Goal: Information Seeking & Learning: Learn about a topic

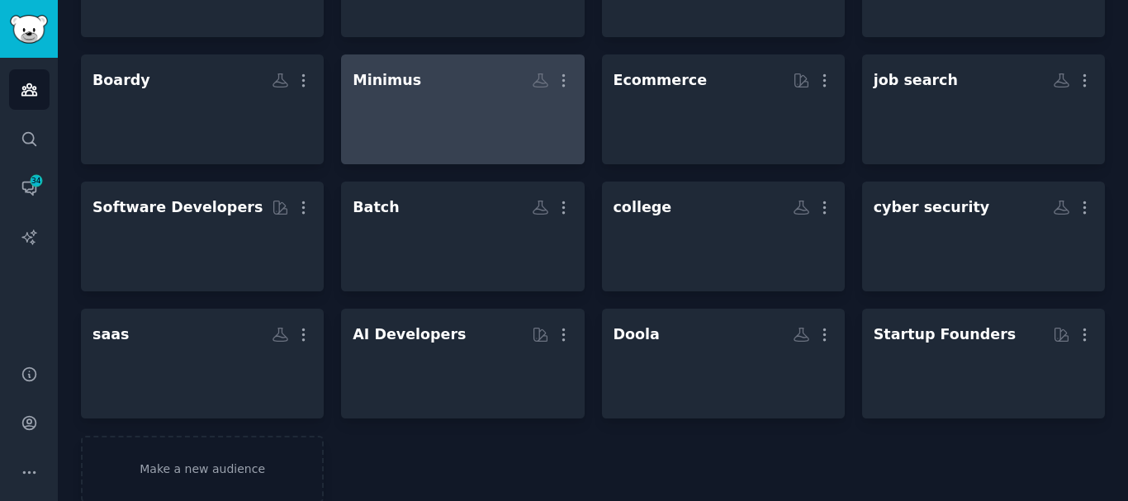
scroll to position [355, 0]
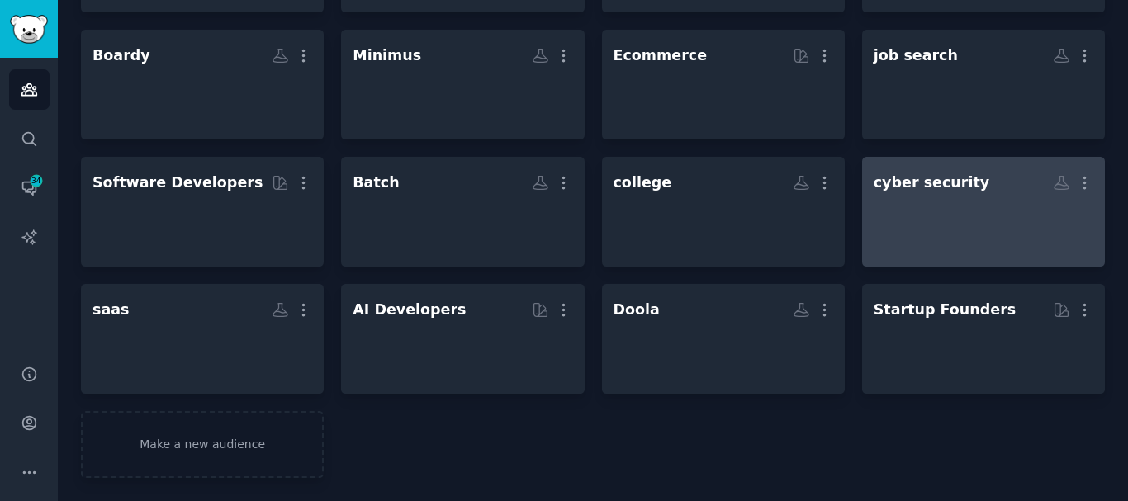
click at [950, 233] on div at bounding box center [984, 226] width 220 height 58
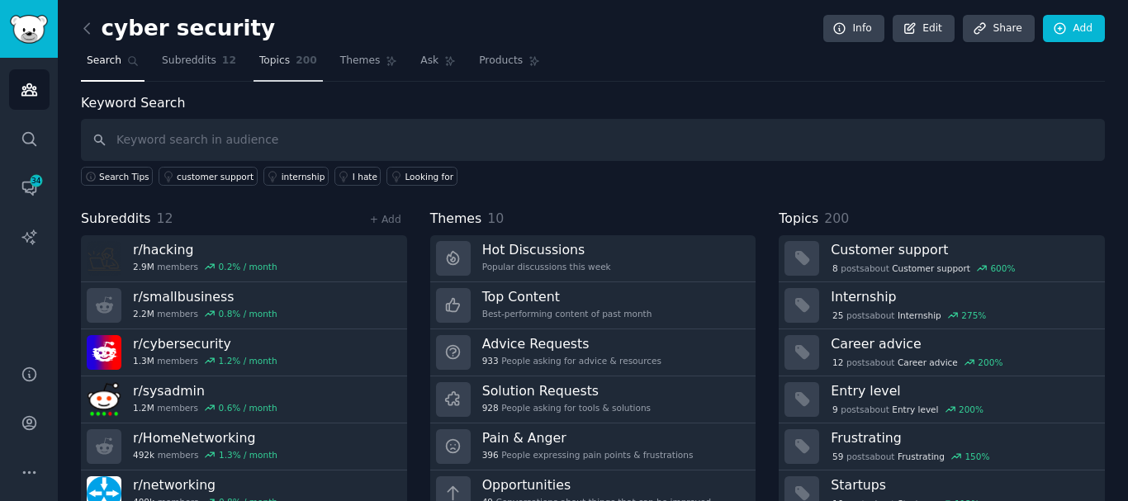
click at [296, 68] on span "200" at bounding box center [306, 61] width 21 height 15
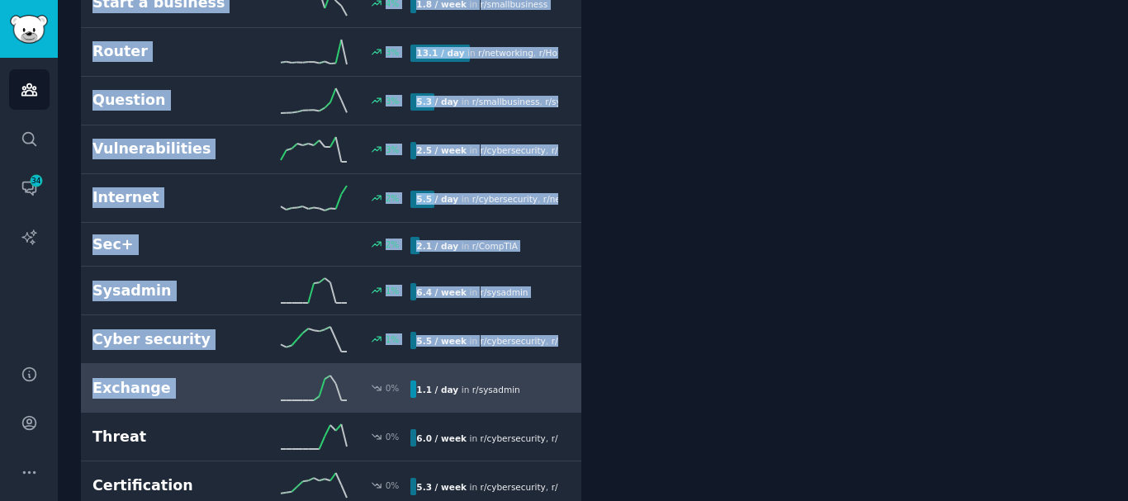
scroll to position [4626, 0]
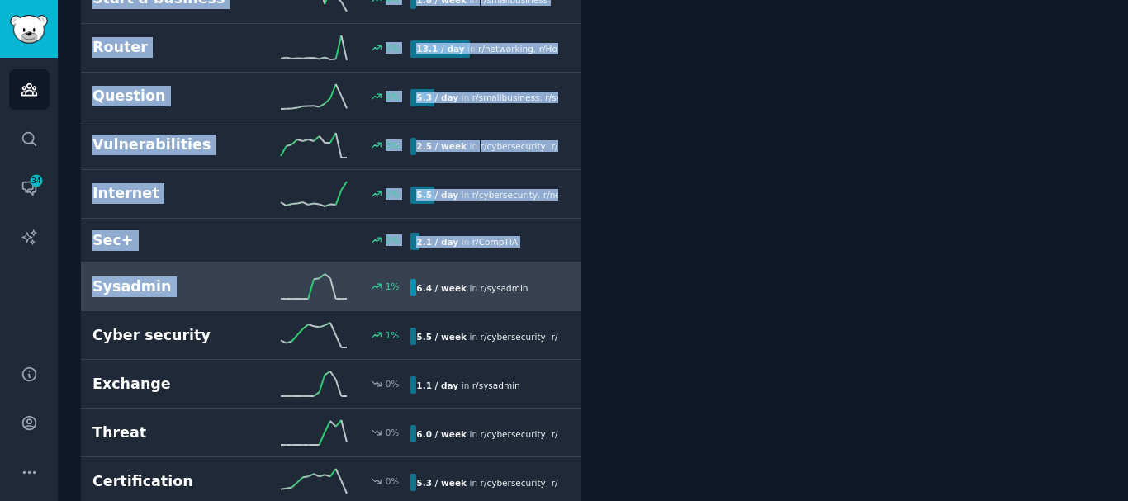
drag, startPoint x: 76, startPoint y: 178, endPoint x: 269, endPoint y: 288, distance: 222.3
click at [269, 288] on div "cyber security Info Edit Share Add Search Subreddits 12 Topics 200 Themes Ask P…" at bounding box center [593, 312] width 1070 height 9876
copy div "Customer support 600 % 2.1 / mo in r/ smallbusiness Internship 275 % 2.1 / week…"
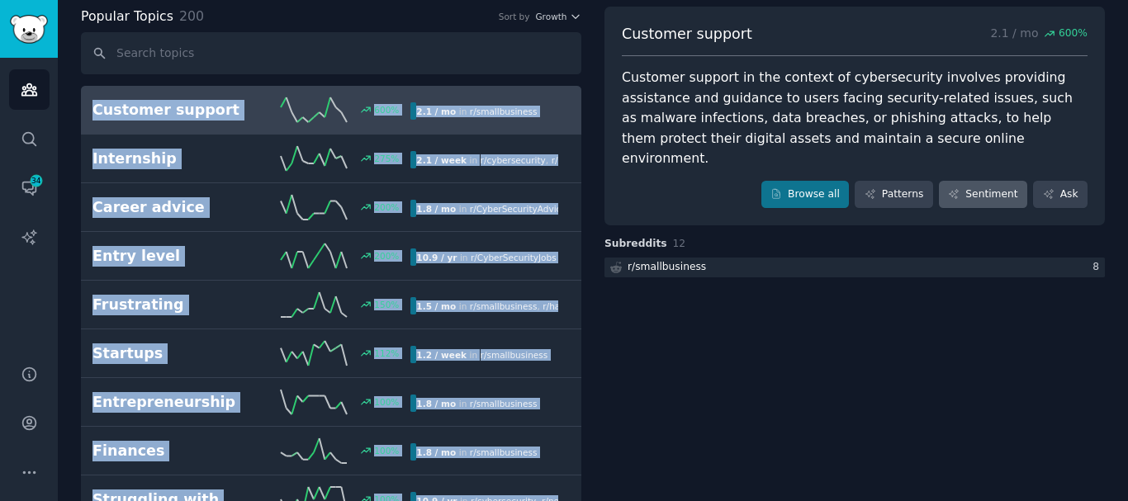
scroll to position [0, 0]
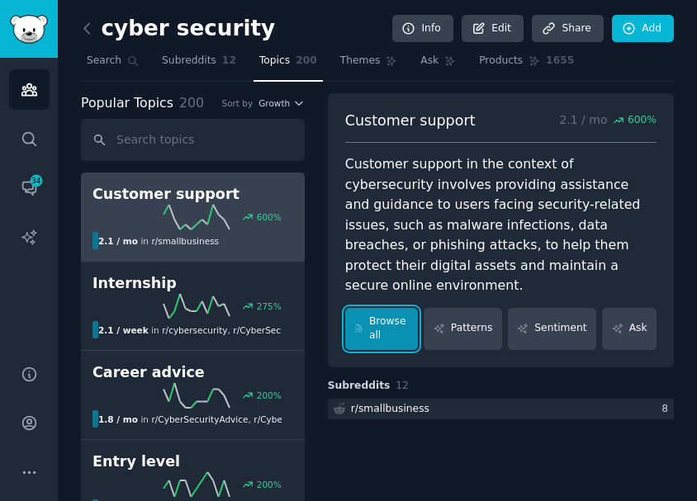
click at [399, 308] on link "Browse all" at bounding box center [382, 329] width 74 height 42
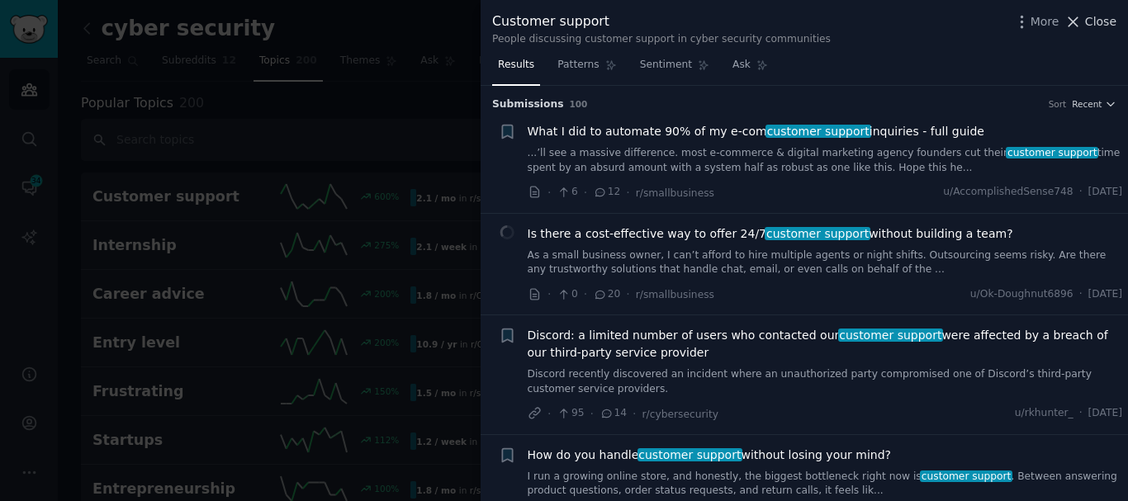
click at [1094, 26] on span "Close" at bounding box center [1100, 21] width 31 height 17
click at [1076, 23] on link "Add" at bounding box center [1074, 29] width 62 height 28
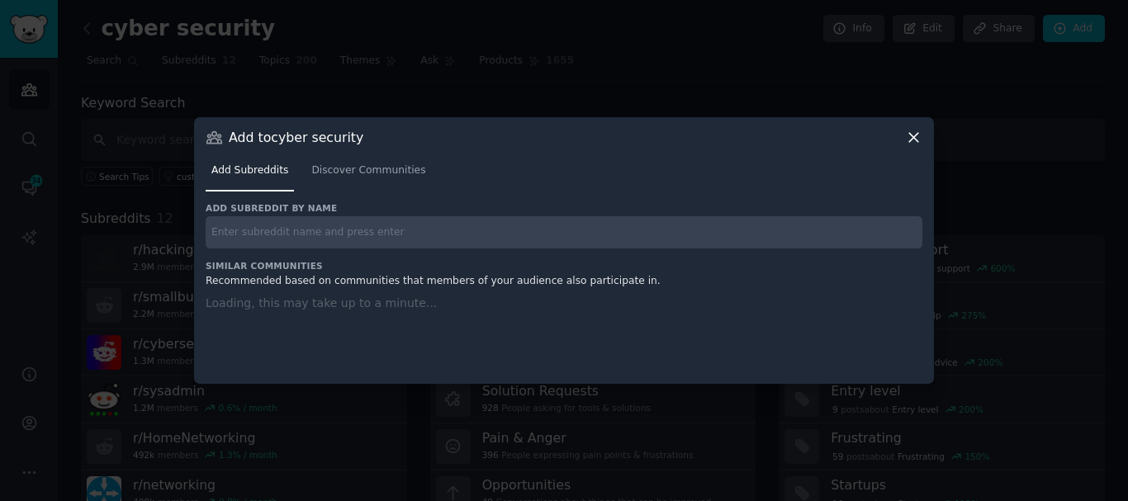
click at [912, 134] on icon at bounding box center [913, 137] width 17 height 17
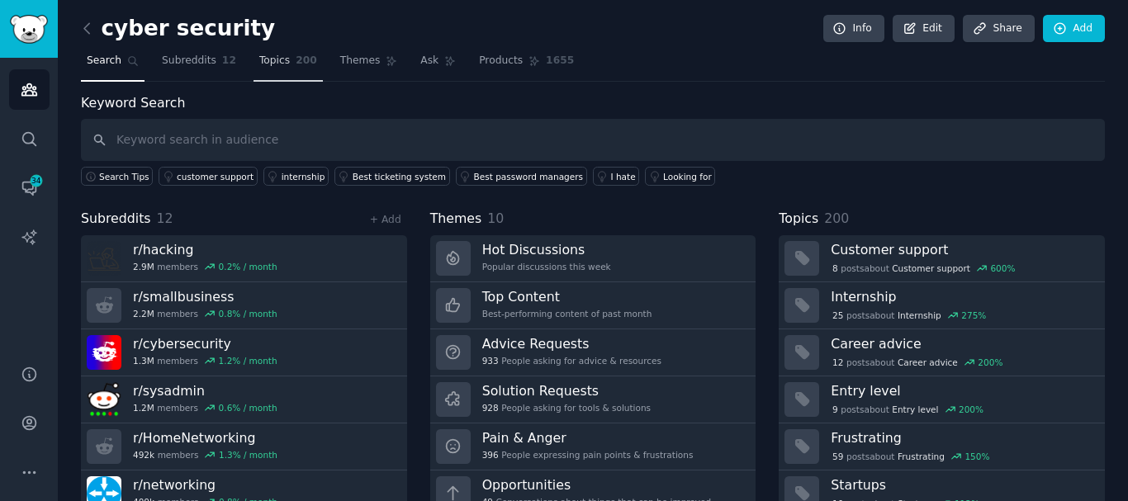
drag, startPoint x: 793, startPoint y: 184, endPoint x: 295, endPoint y: 64, distance: 512.3
click at [296, 64] on span "200" at bounding box center [306, 61] width 21 height 15
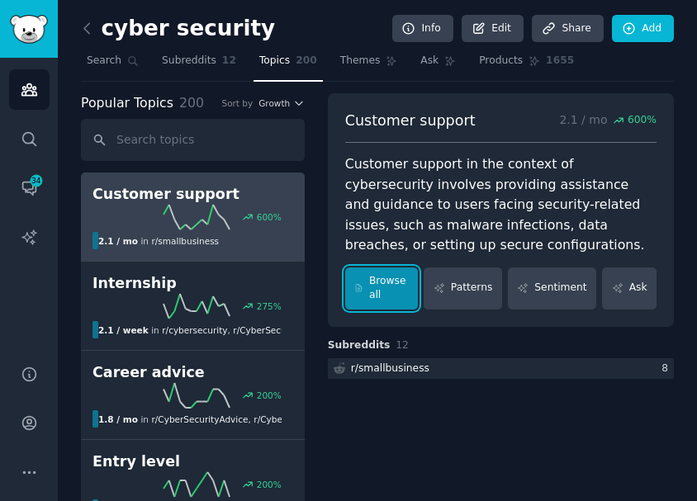
drag, startPoint x: 389, startPoint y: 289, endPoint x: 401, endPoint y: 290, distance: 12.4
click at [391, 290] on link "Browse all" at bounding box center [382, 289] width 74 height 42
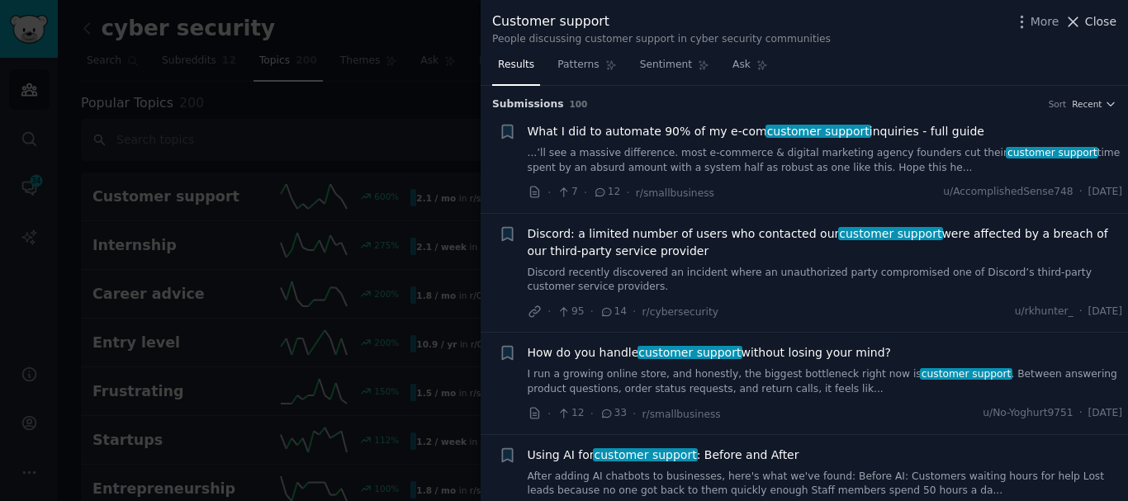
click at [1082, 20] on icon at bounding box center [1073, 21] width 17 height 17
